Goal: Information Seeking & Learning: Learn about a topic

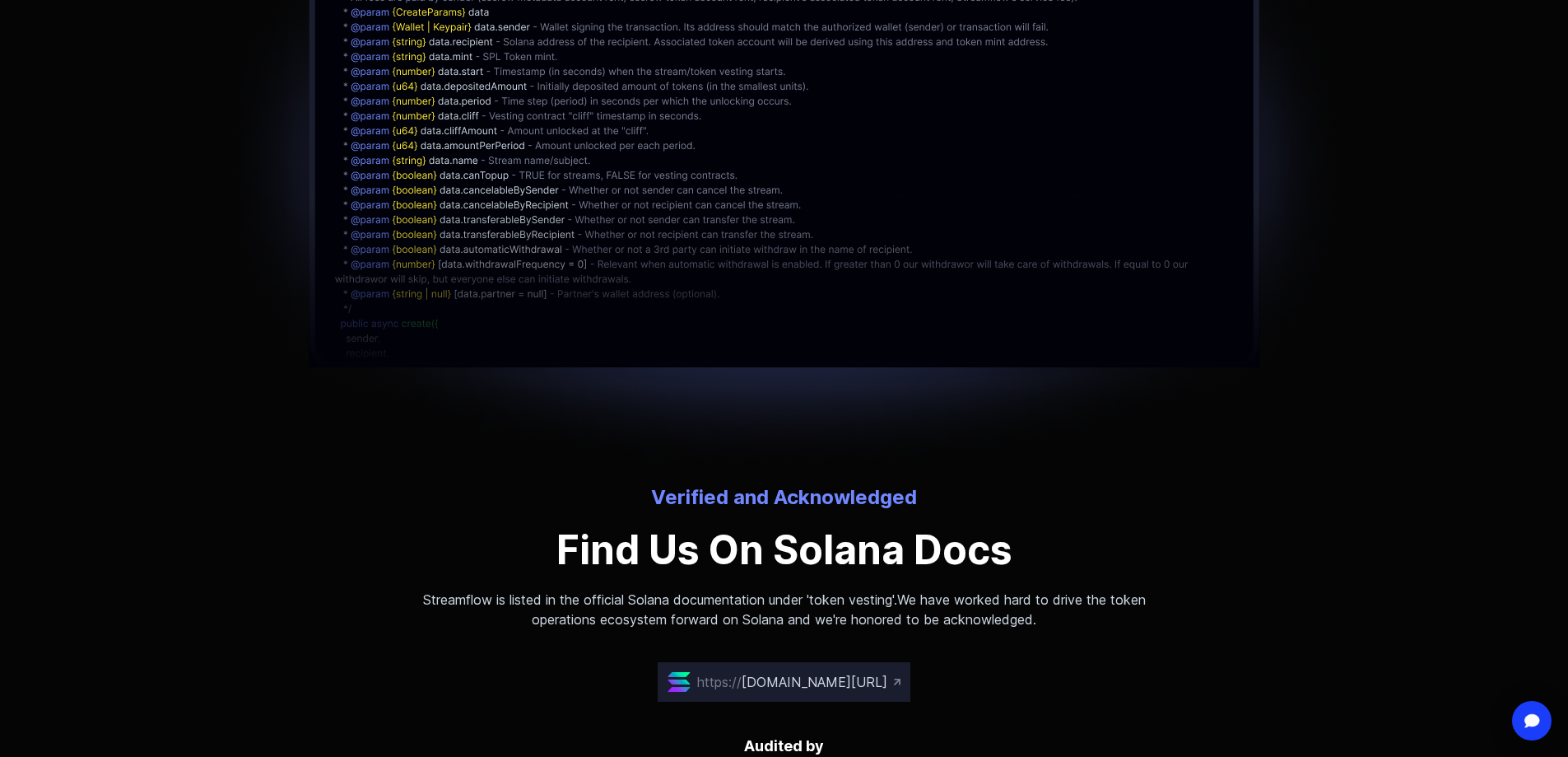
scroll to position [4447, 0]
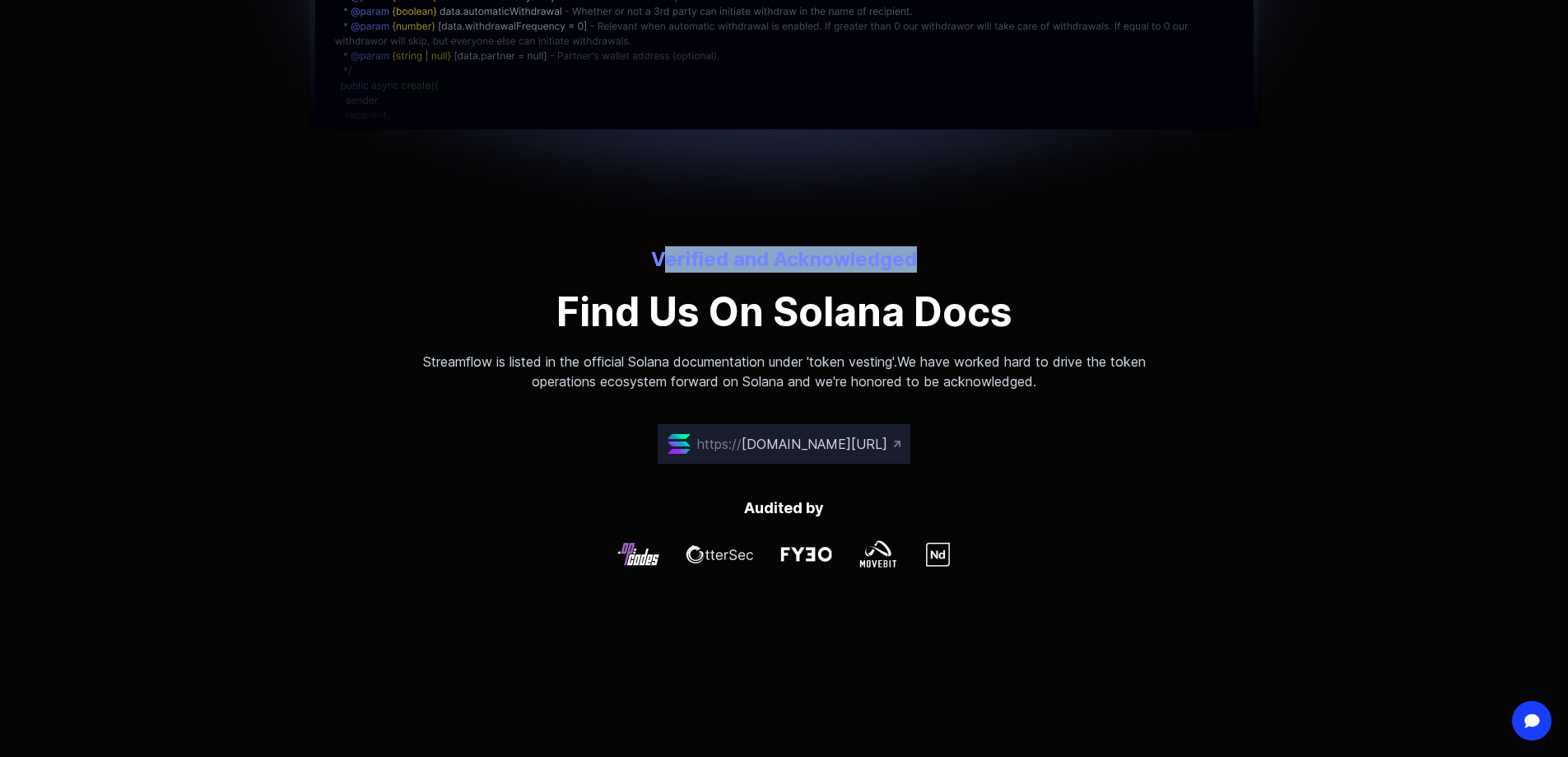
drag, startPoint x: 683, startPoint y: 260, endPoint x: 913, endPoint y: 261, distance: 230.0
click at [913, 261] on p "Verified and Acknowledged" at bounding box center [784, 260] width 764 height 26
drag, startPoint x: 647, startPoint y: 255, endPoint x: 924, endPoint y: 258, distance: 277.0
click at [924, 258] on p "Verified and Acknowledged" at bounding box center [784, 260] width 764 height 26
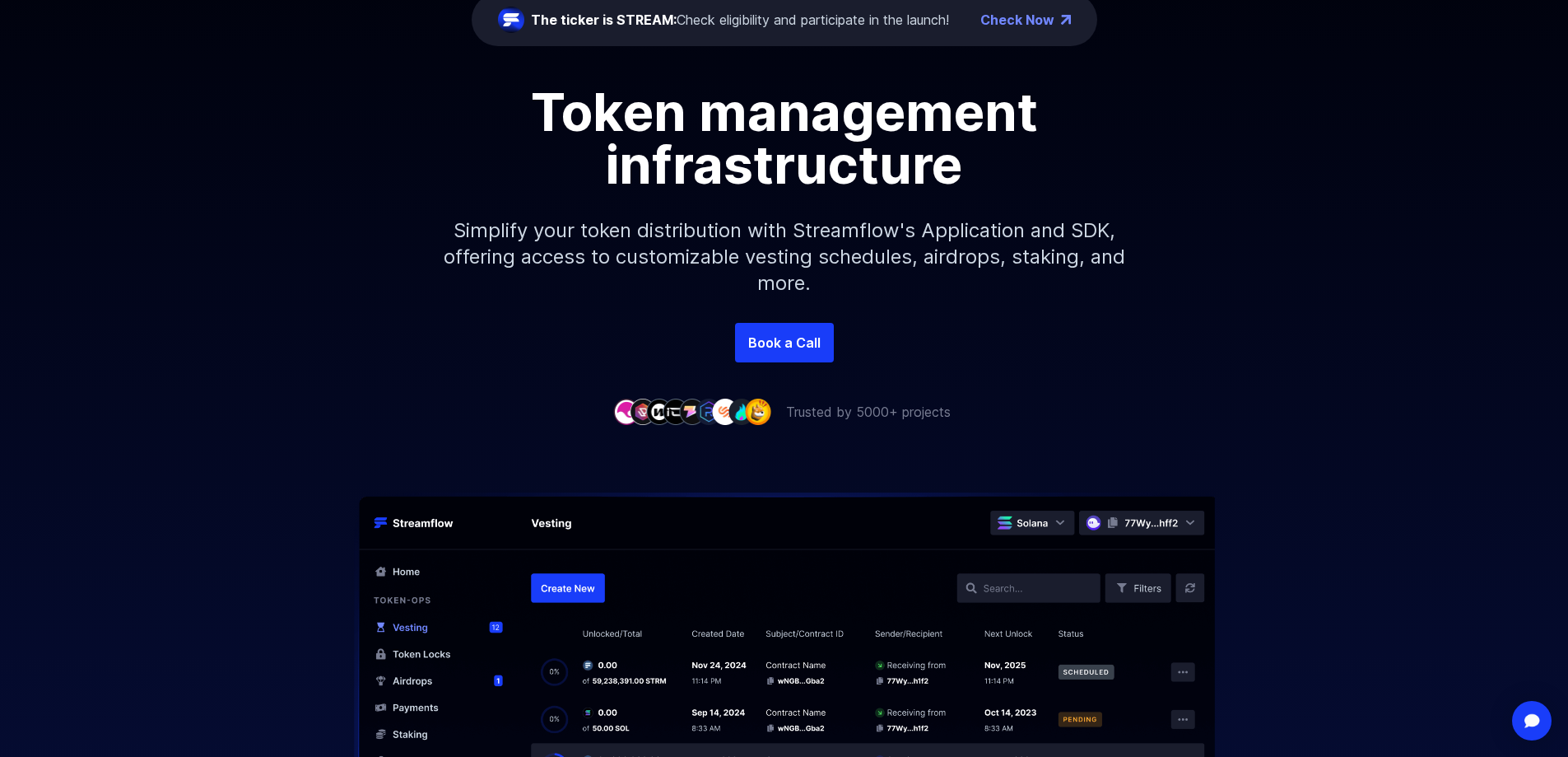
scroll to position [0, 0]
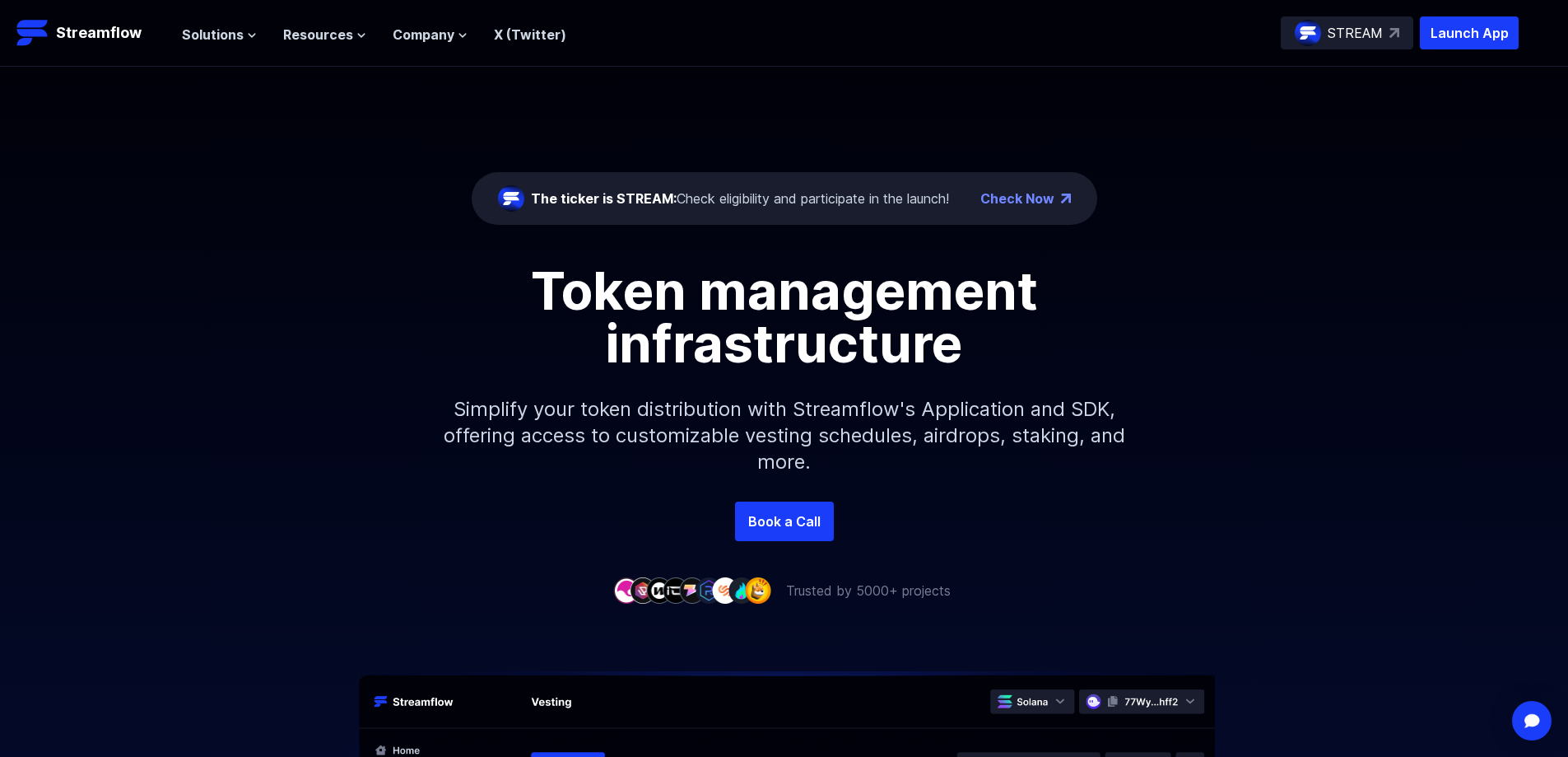
click at [366, 36] on ul "Solutions Overview Streamflow features an all-in-one token distribution platfor…" at bounding box center [374, 34] width 384 height 20
click at [363, 36] on ul "Solutions Overview Streamflow features an all-in-one token distribution platfor…" at bounding box center [374, 34] width 384 height 20
click at [357, 38] on icon at bounding box center [361, 35] width 9 height 9
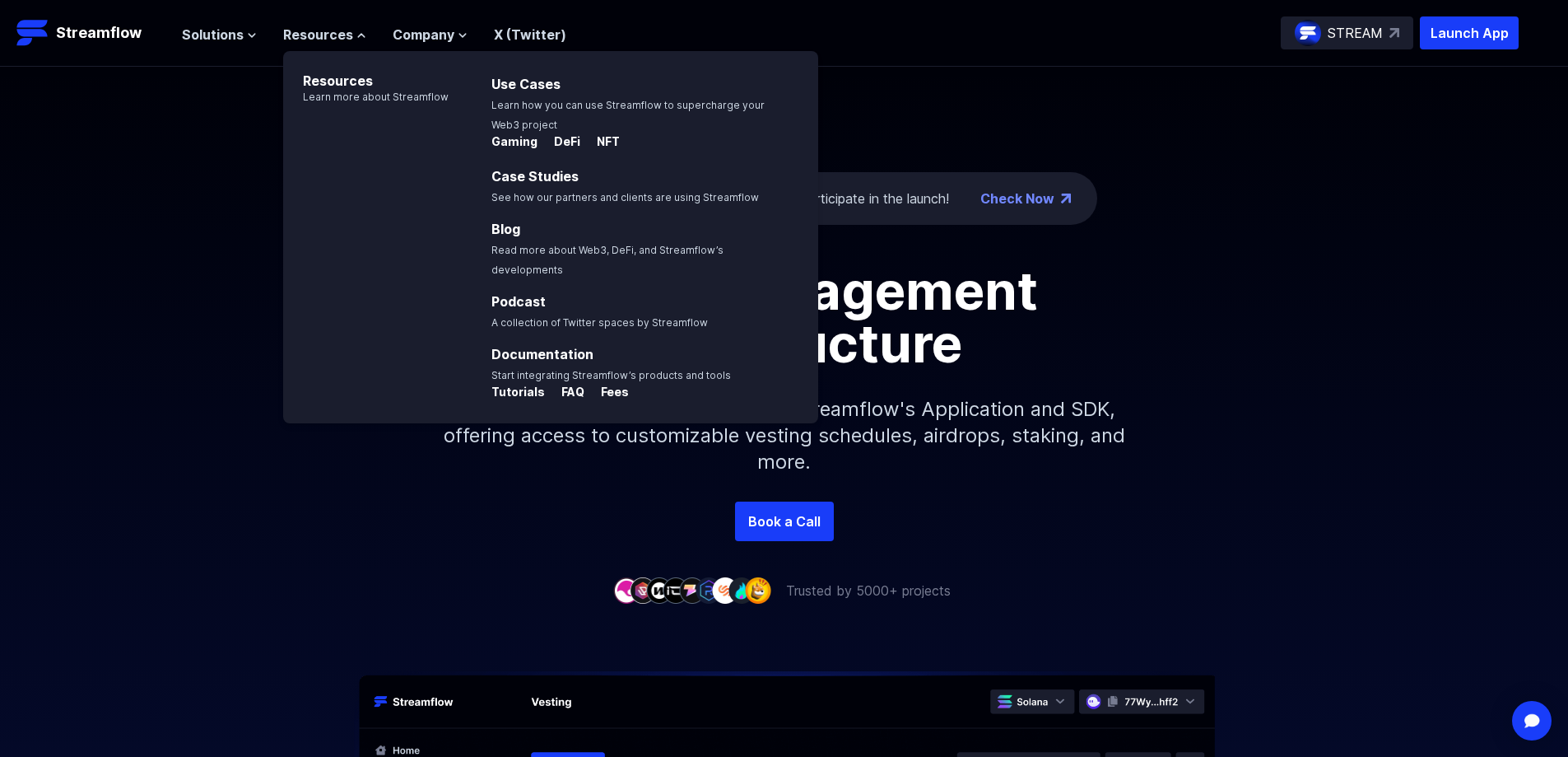
click at [247, 98] on div "The ticker is STREAM: Check eligibility and participate in the launch! Check No…" at bounding box center [784, 284] width 1568 height 435
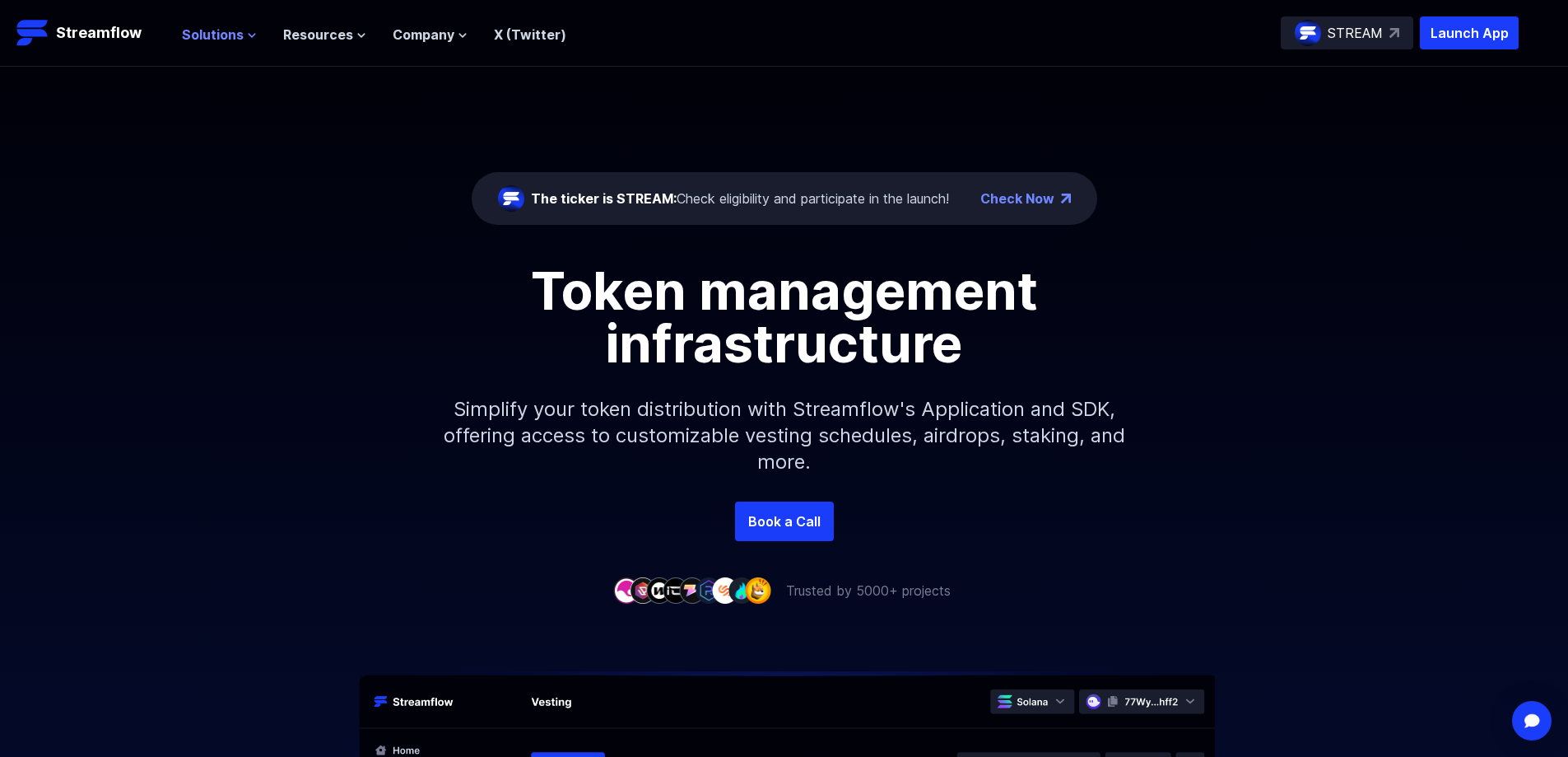
click at [248, 38] on icon at bounding box center [251, 35] width 9 height 9
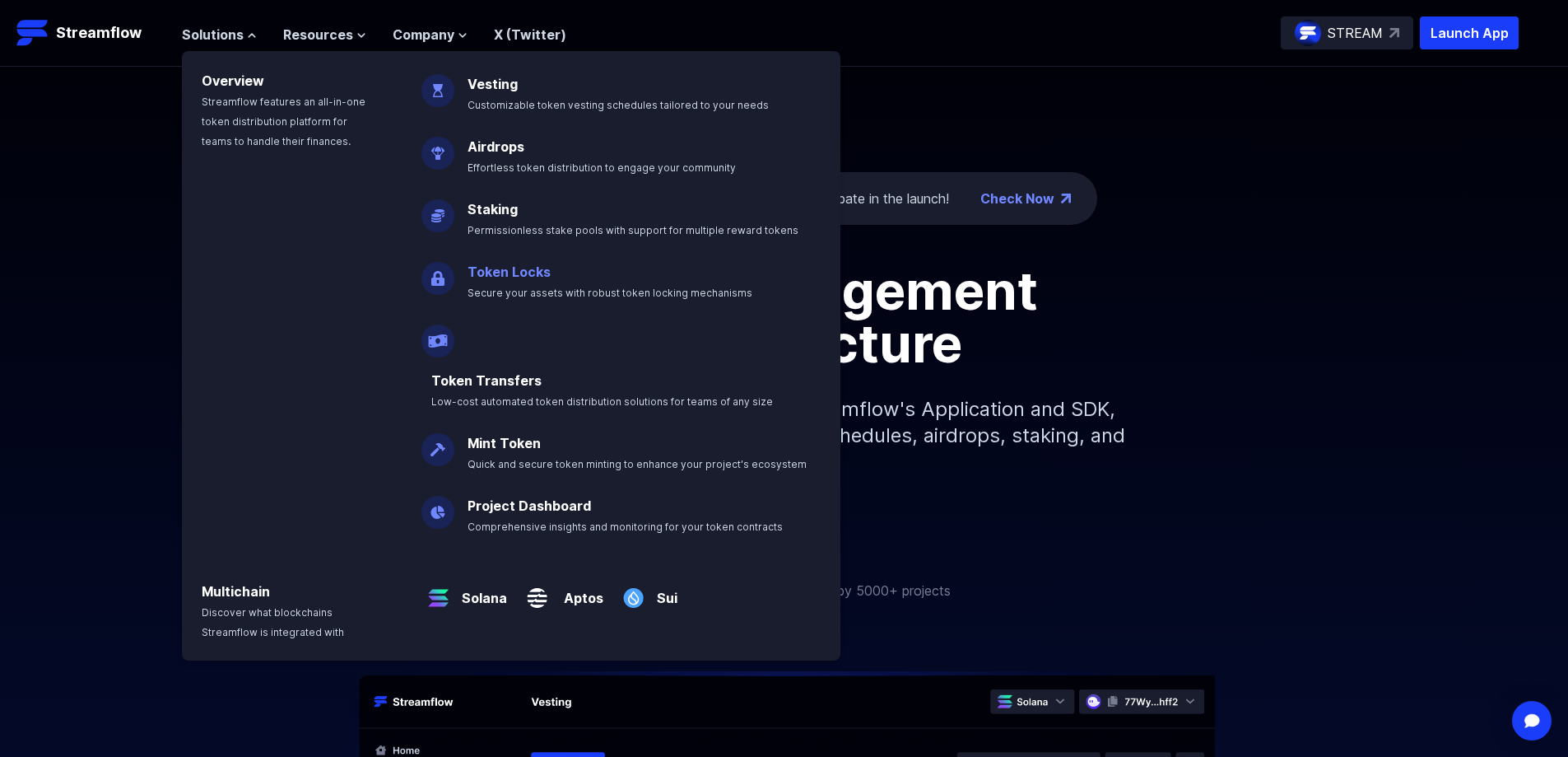
click at [497, 270] on link "Token Locks" at bounding box center [509, 271] width 83 height 16
